Goal: Task Accomplishment & Management: Manage account settings

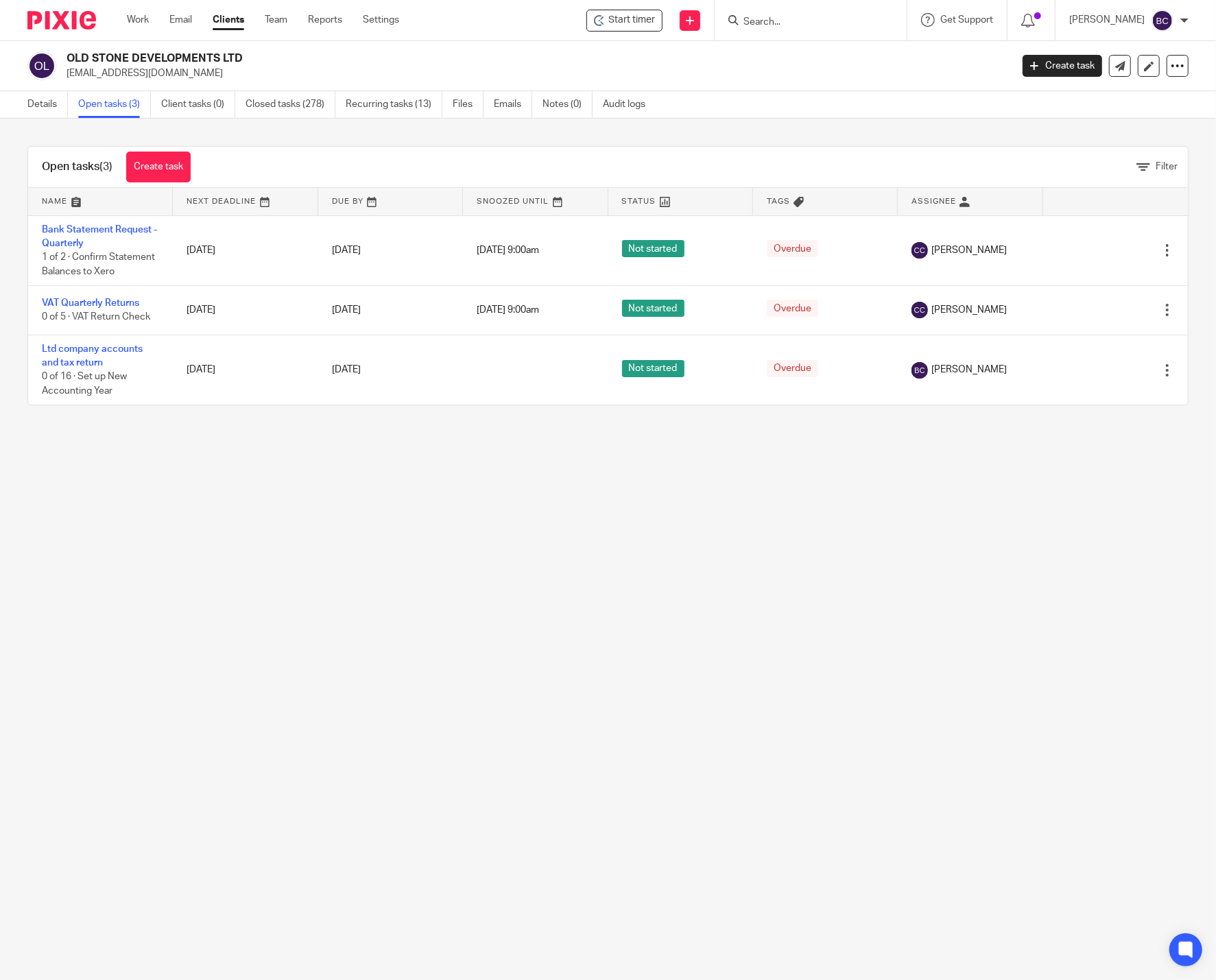
click at [75, 24] on img at bounding box center [61, 20] width 69 height 19
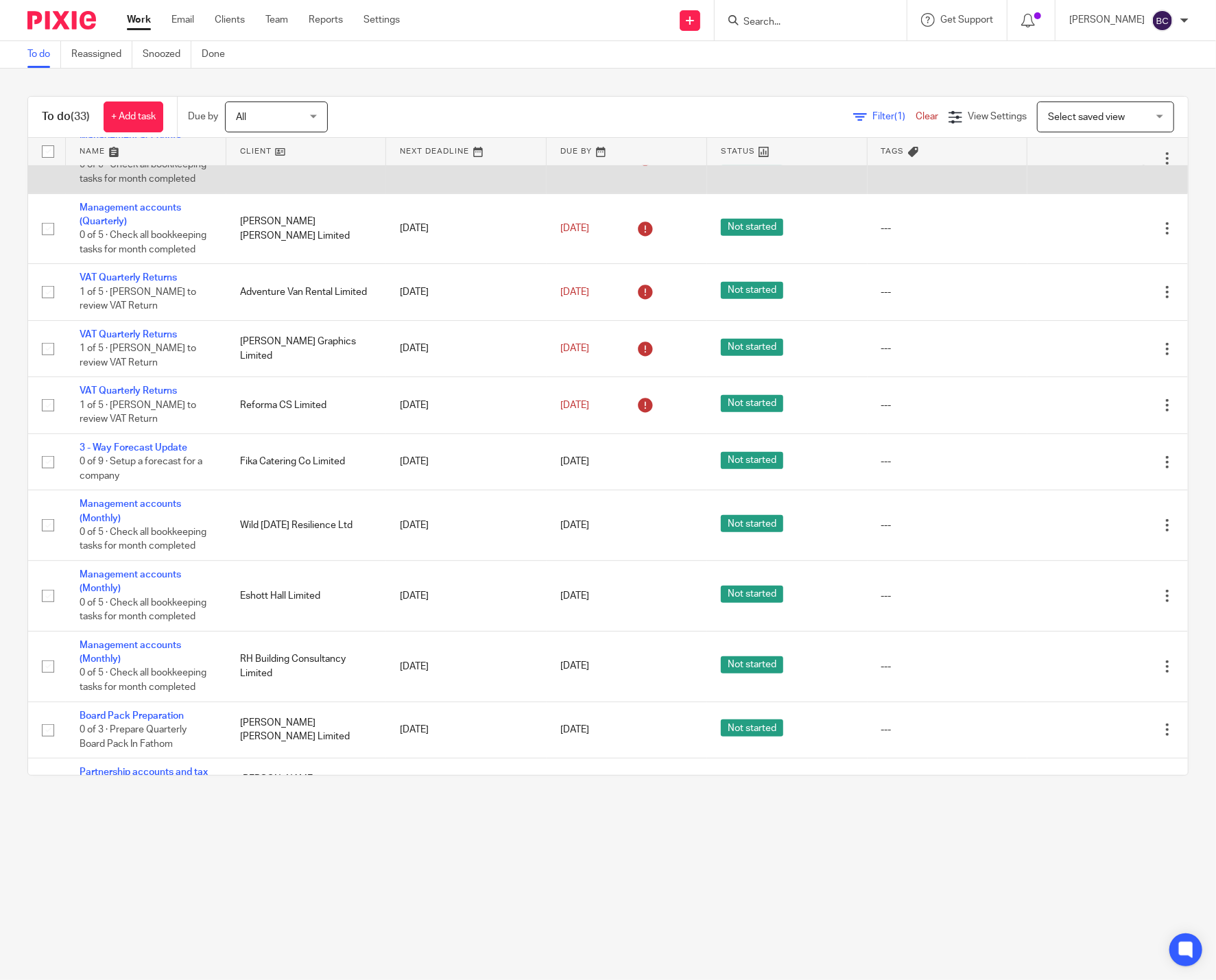
scroll to position [508, 0]
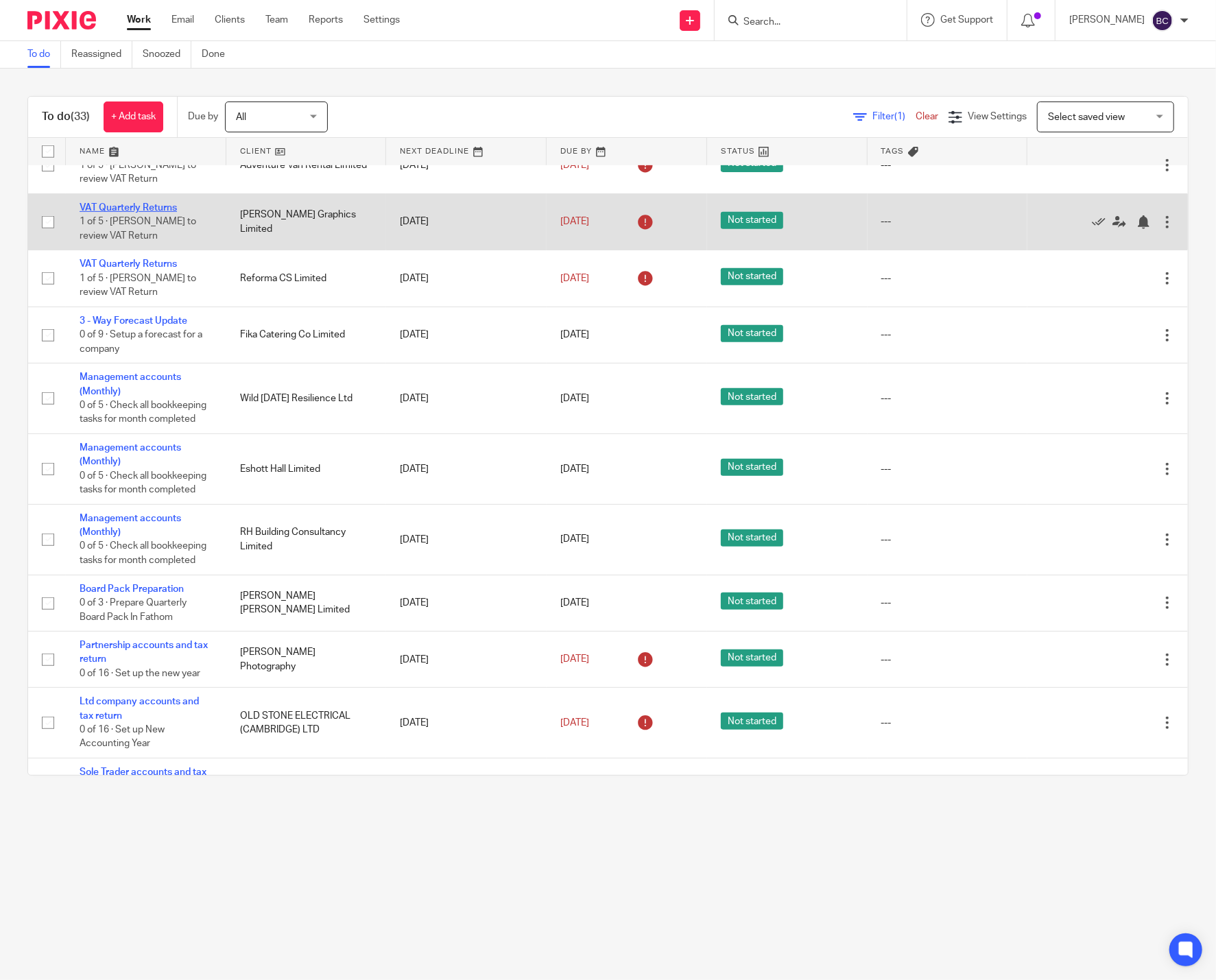
click at [151, 212] on link "VAT Quarterly Returns" at bounding box center [128, 207] width 97 height 9
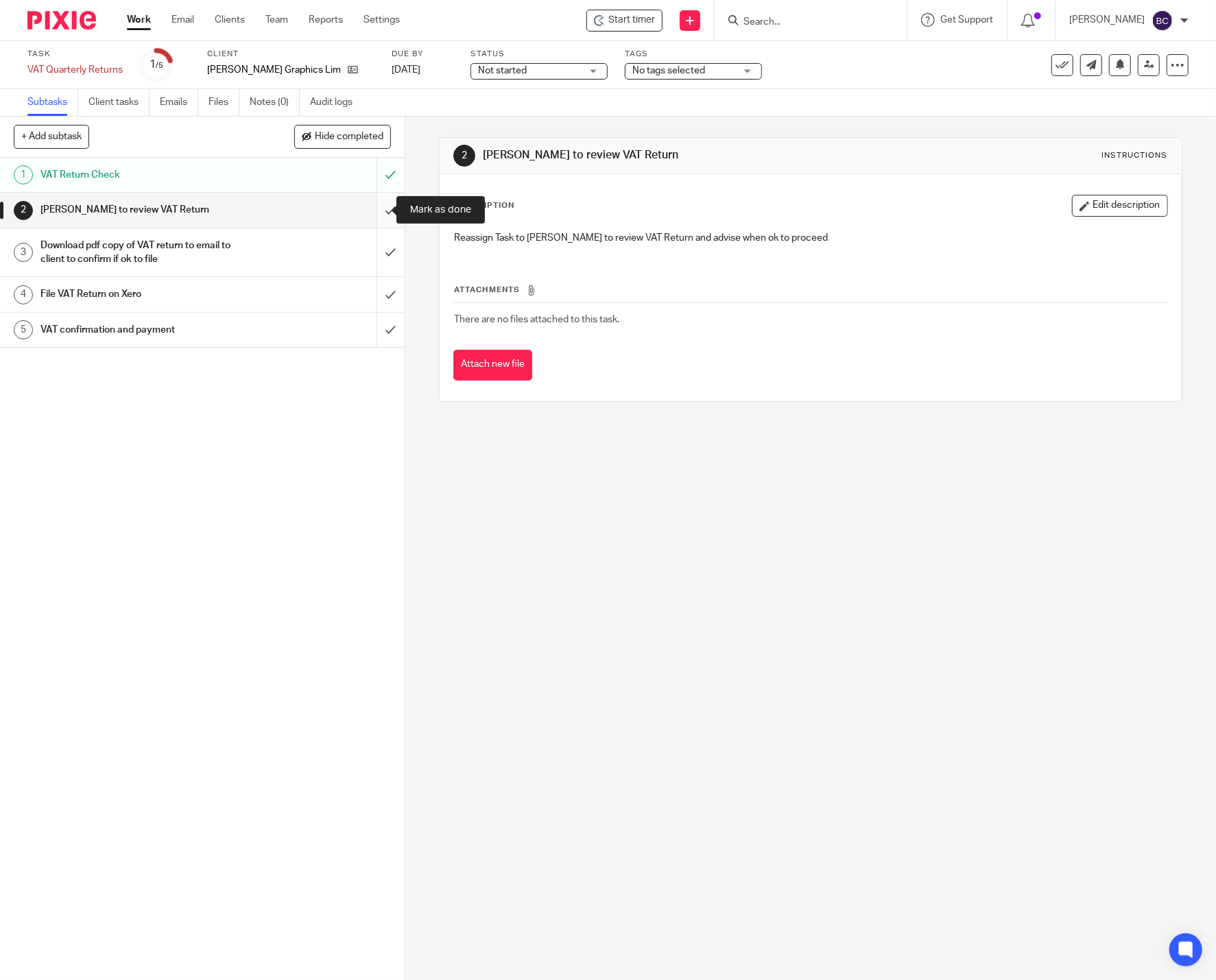
click at [372, 213] on input "submit" at bounding box center [202, 210] width 405 height 34
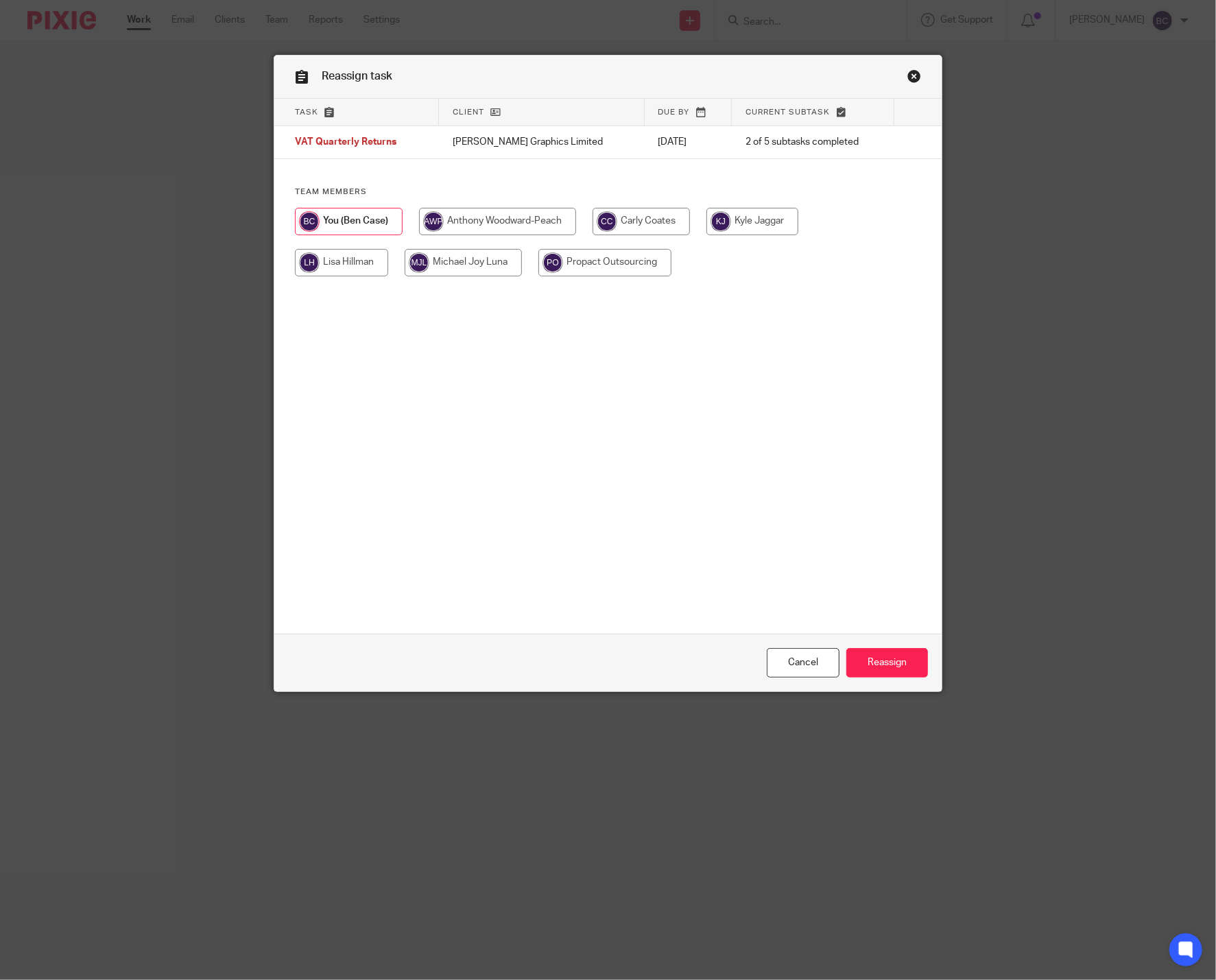
click at [674, 220] on input "radio" at bounding box center [641, 222] width 97 height 27
radio input "true"
click at [889, 663] on input "Reassign" at bounding box center [887, 663] width 81 height 29
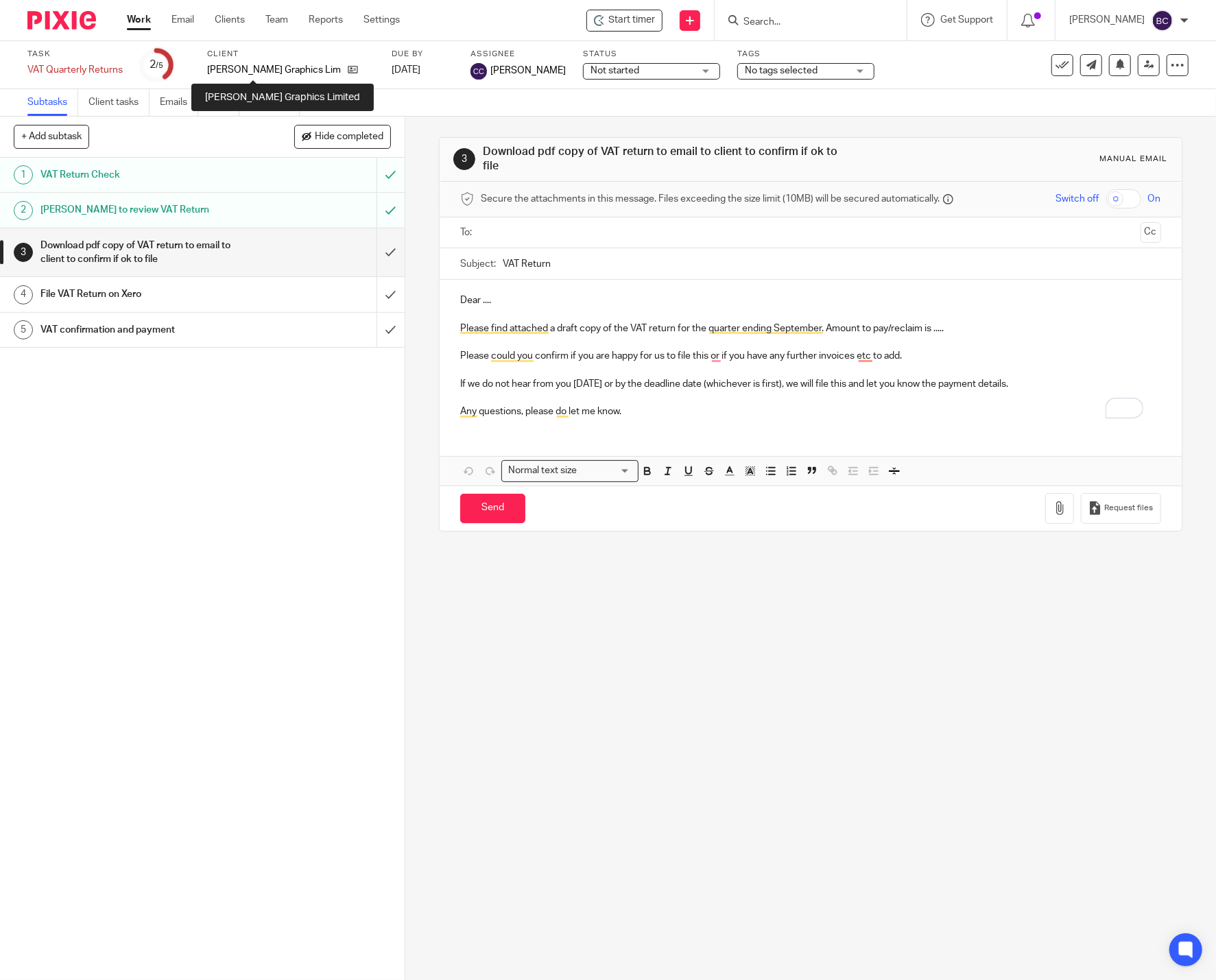
click at [287, 72] on p "L W Graphics Limited" at bounding box center [274, 69] width 134 height 14
click at [779, 30] on div at bounding box center [811, 20] width 192 height 41
click at [790, 21] on input "Search" at bounding box center [804, 22] width 124 height 12
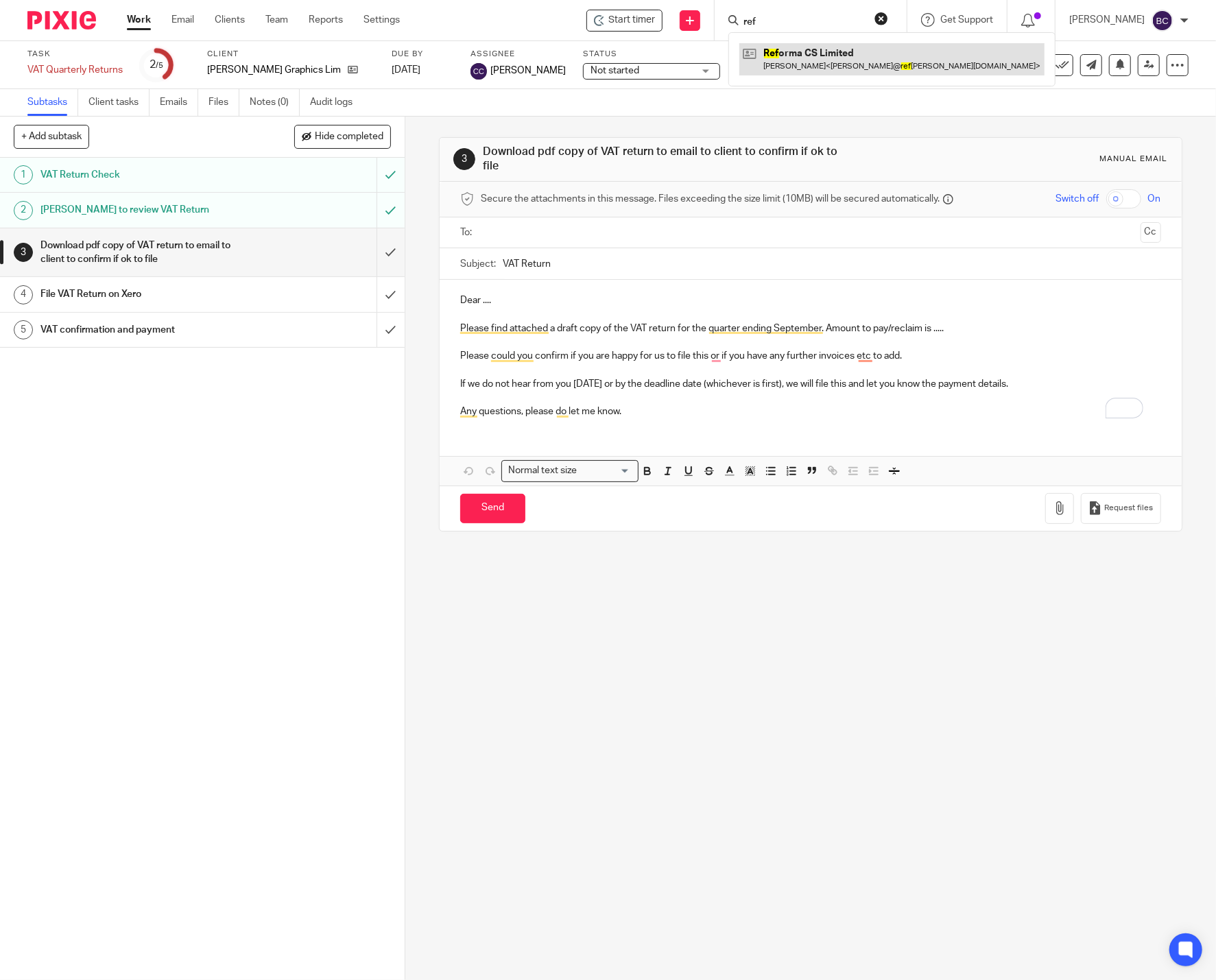
type input "ref"
click at [803, 52] on link at bounding box center [891, 59] width 305 height 31
